Goal: Information Seeking & Learning: Learn about a topic

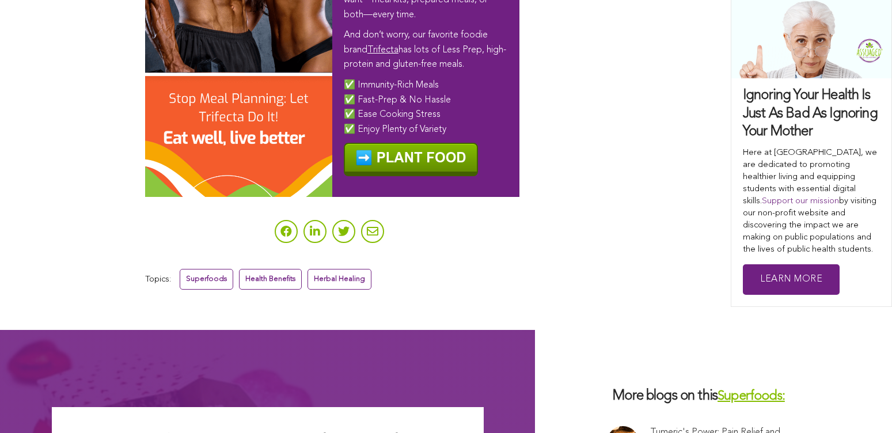
scroll to position [3859, 0]
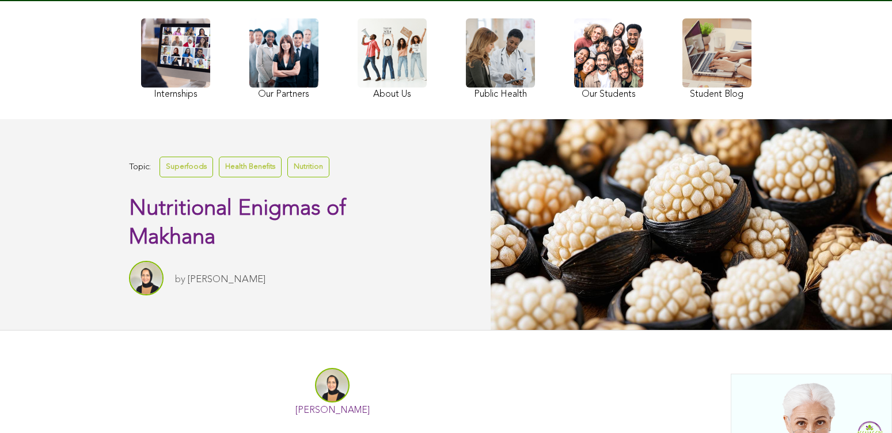
scroll to position [138, 0]
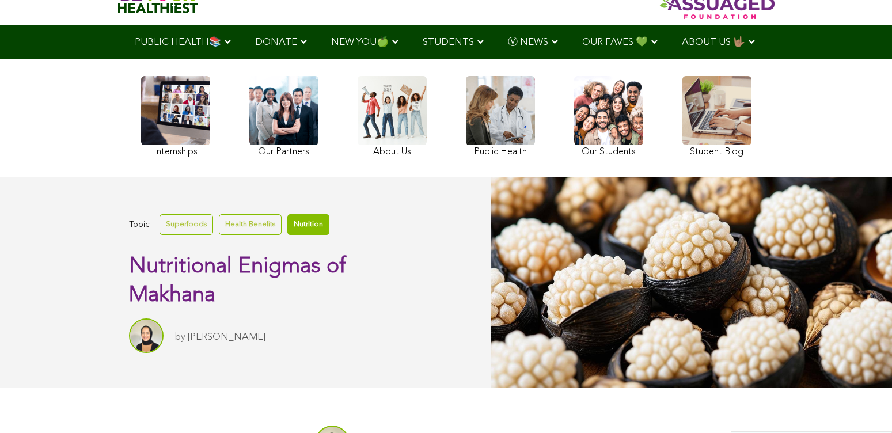
click at [310, 222] on link "Nutrition" at bounding box center [308, 224] width 42 height 20
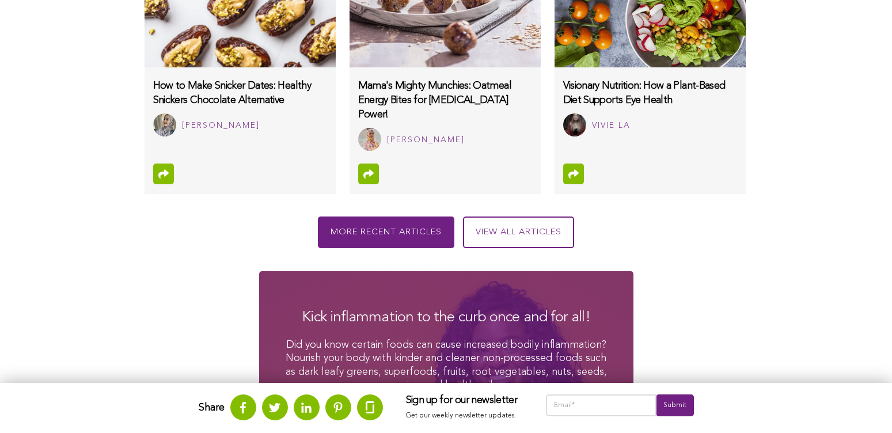
scroll to position [1220, 0]
